Goal: Information Seeking & Learning: Learn about a topic

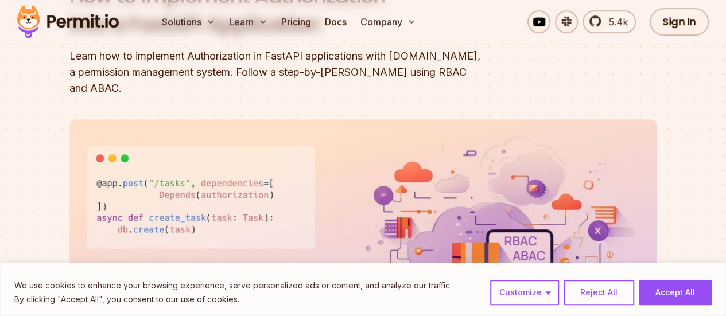
scroll to position [156, 0]
click at [612, 289] on button "Reject All" at bounding box center [598, 292] width 71 height 25
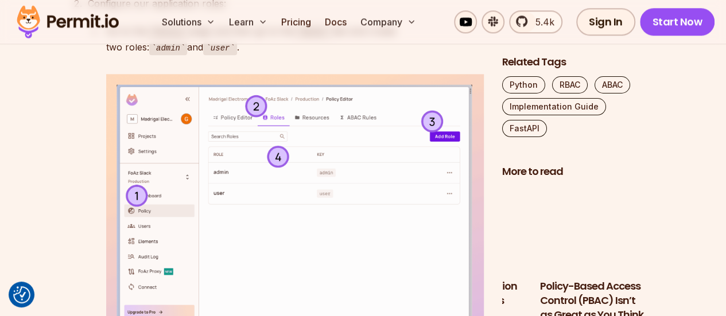
scroll to position [2854, 0]
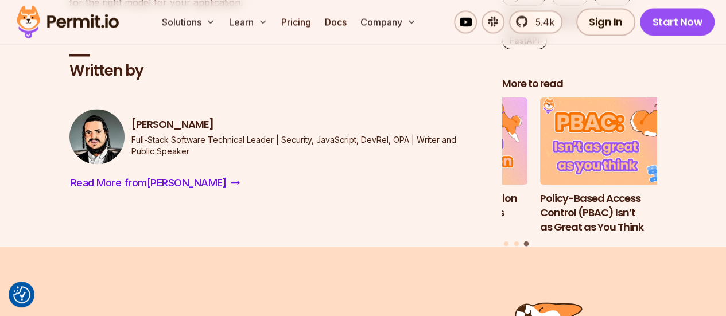
scroll to position [7513, 0]
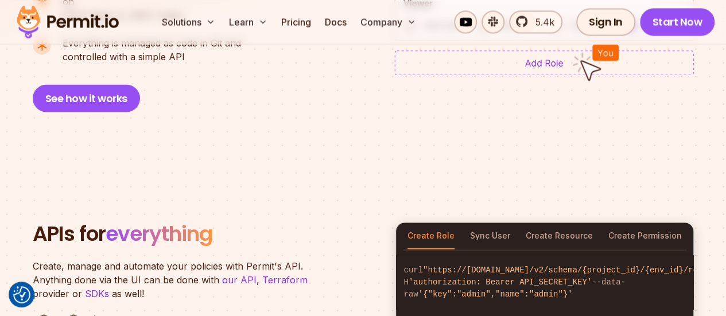
scroll to position [1042, 0]
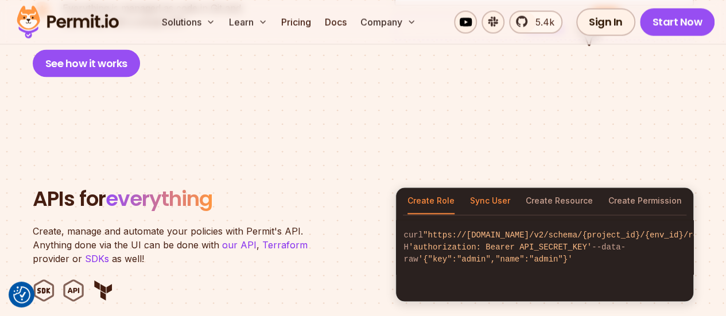
click at [497, 188] on button "Sync User" at bounding box center [490, 201] width 40 height 26
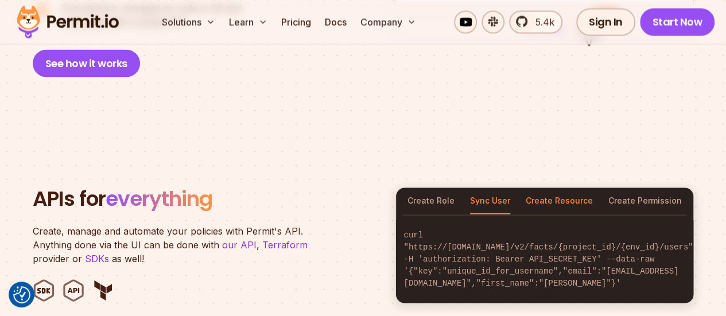
click at [573, 188] on button "Create Resource" at bounding box center [559, 201] width 67 height 26
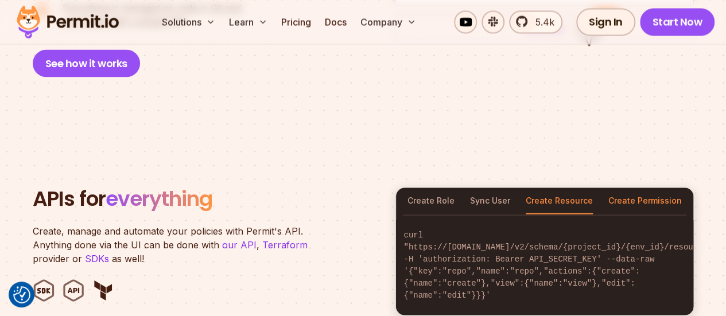
click at [626, 188] on button "Create Permission" at bounding box center [644, 201] width 73 height 26
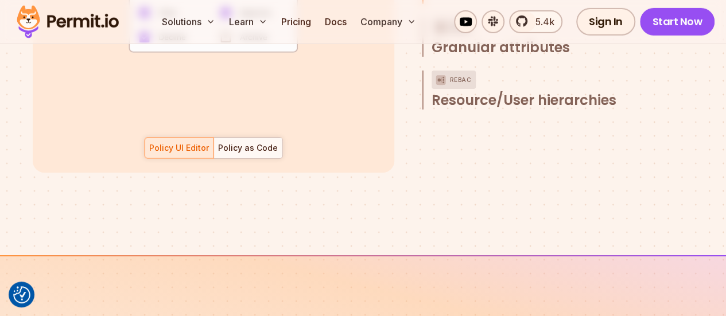
scroll to position [1699, 0]
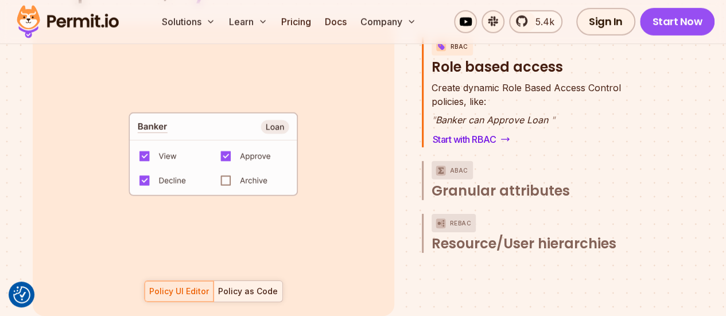
click at [251, 286] on div "Policy as Code" at bounding box center [248, 291] width 60 height 11
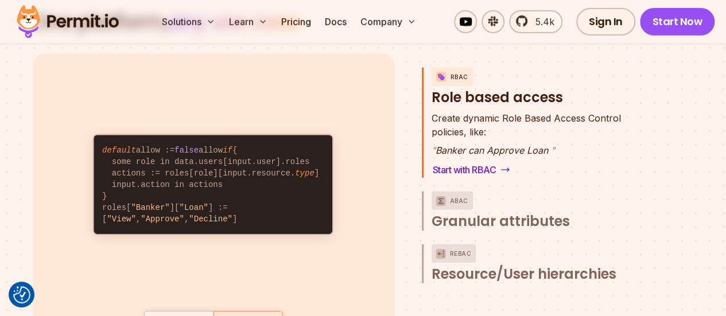
scroll to position [1667, 0]
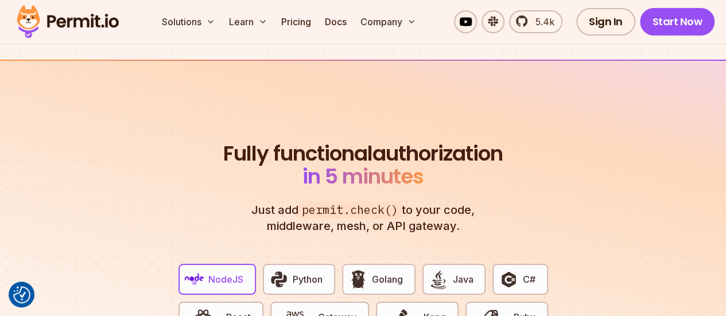
scroll to position [2037, 0]
click at [275, 264] on button "Python" at bounding box center [299, 279] width 72 height 31
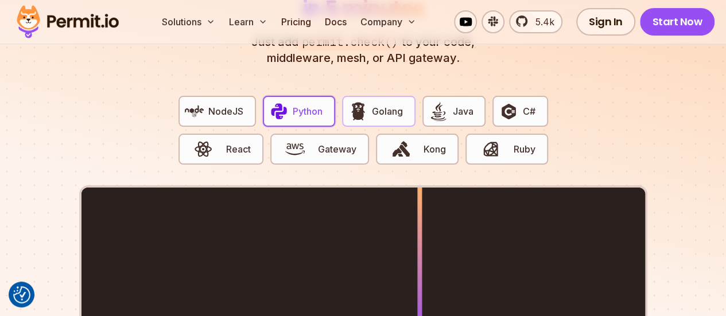
scroll to position [2186, 0]
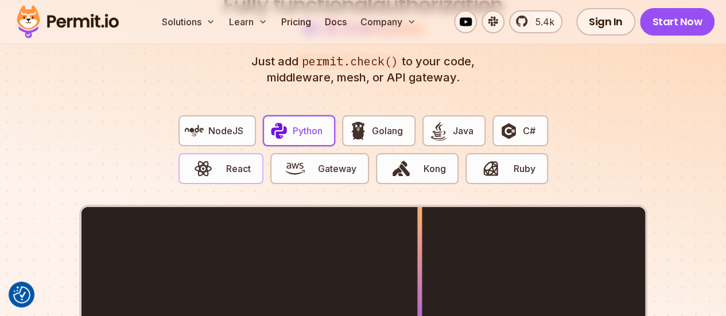
click at [227, 162] on span "React" at bounding box center [238, 169] width 25 height 14
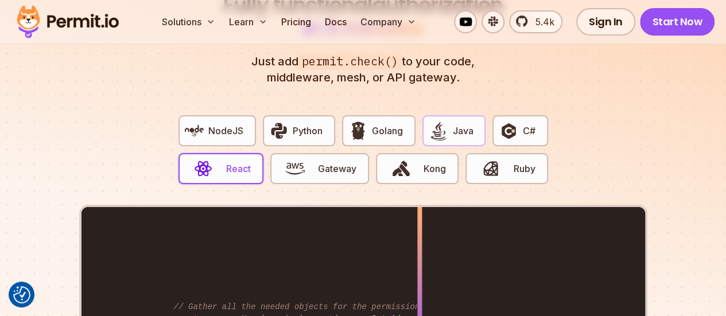
click at [476, 115] on button "Java" at bounding box center [453, 130] width 63 height 31
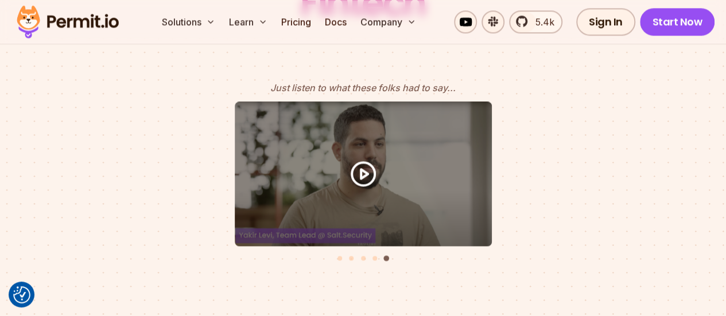
scroll to position [5119, 0]
